Goal: Task Accomplishment & Management: Use online tool/utility

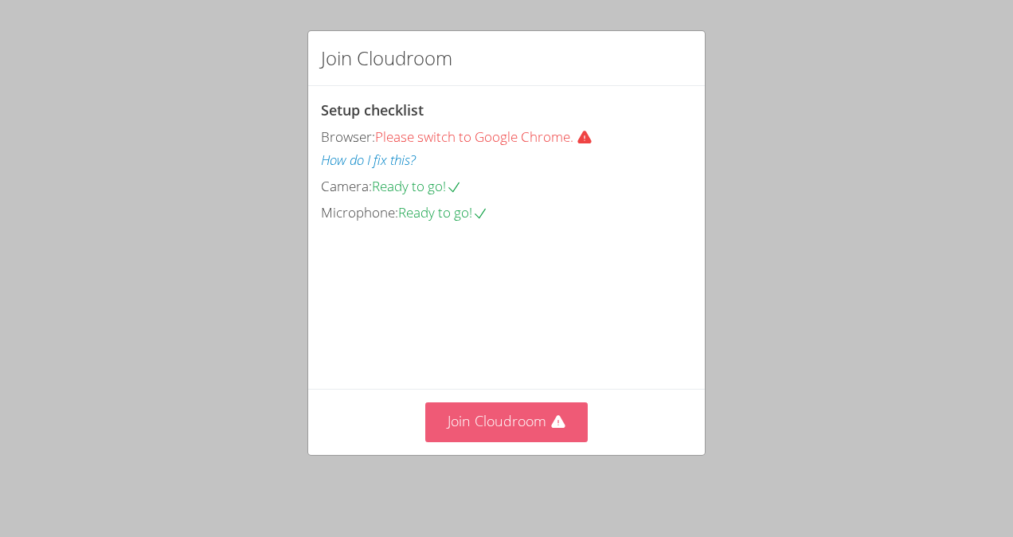
drag, startPoint x: 491, startPoint y: 448, endPoint x: 502, endPoint y: 432, distance: 19.5
click at [502, 432] on div "Join Cloudroom" at bounding box center [506, 421] width 397 height 65
click at [502, 432] on button "Join Cloudroom" at bounding box center [506, 421] width 163 height 39
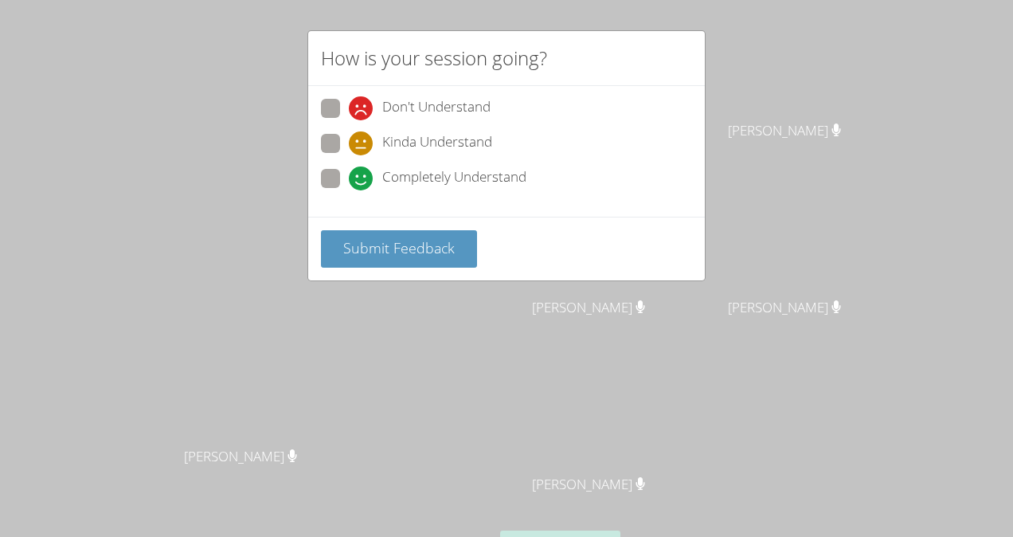
click at [349, 190] on span at bounding box center [349, 190] width 0 height 0
click at [349, 178] on input "Completely Understand" at bounding box center [356, 176] width 14 height 14
radio input "true"
click at [395, 234] on button "Submit Feedback" at bounding box center [399, 248] width 156 height 37
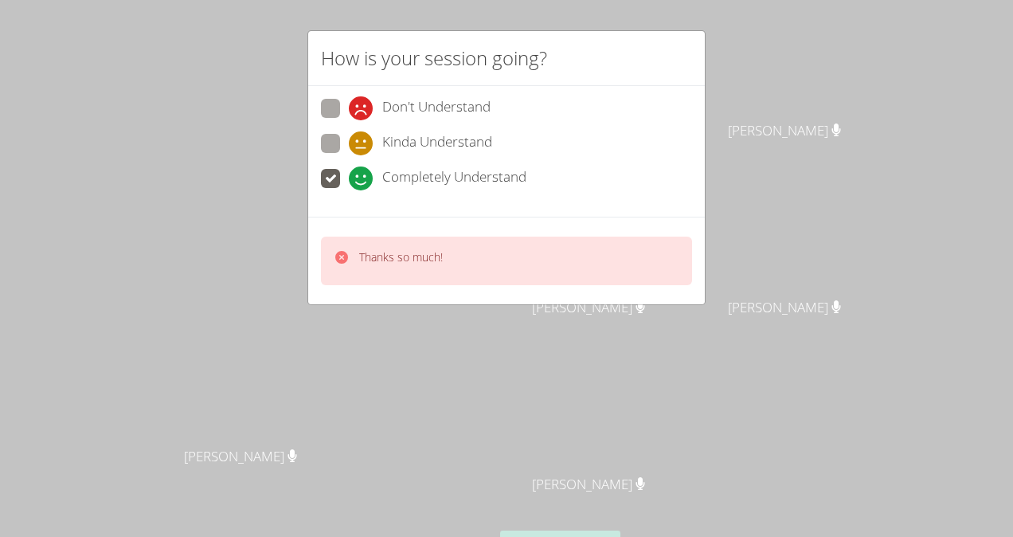
click at [891, 140] on div "How is your session going? Don't Understand Kinda Understand Completely Underst…" at bounding box center [506, 268] width 1013 height 537
click at [524, 312] on div "How is your session going? Don't Understand Kinda Understand Completely Underst…" at bounding box center [506, 268] width 1013 height 537
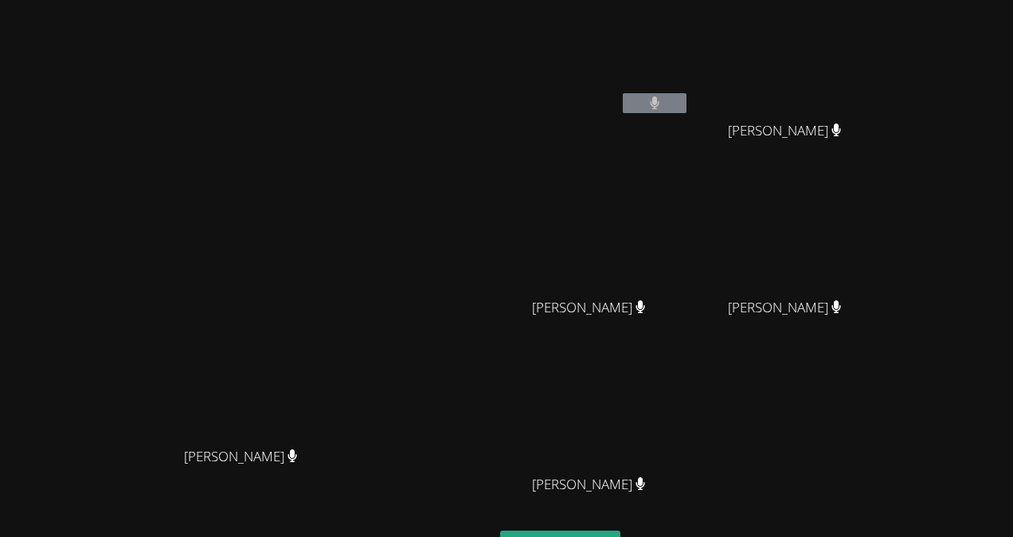
click at [661, 103] on icon at bounding box center [655, 103] width 10 height 14
click at [660, 105] on icon at bounding box center [655, 103] width 10 height 14
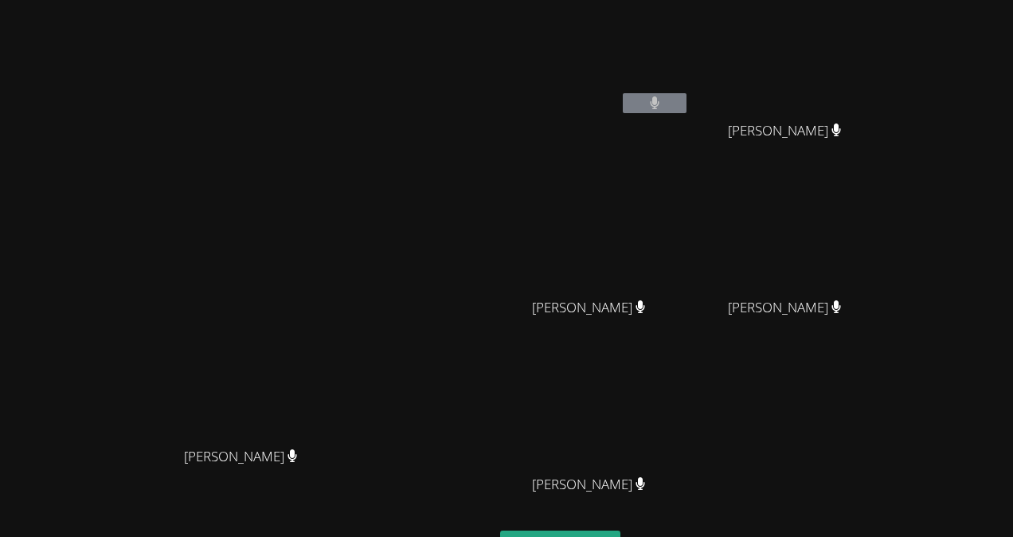
click at [660, 105] on icon at bounding box center [655, 103] width 10 height 14
